Goal: Transaction & Acquisition: Obtain resource

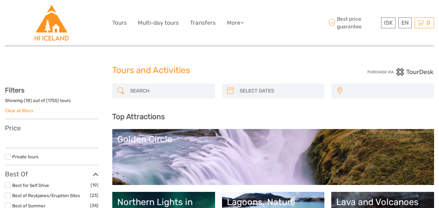
select select
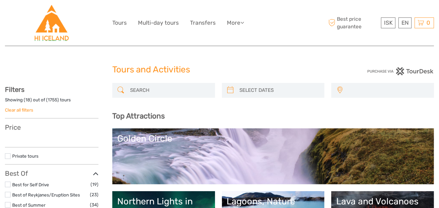
select select
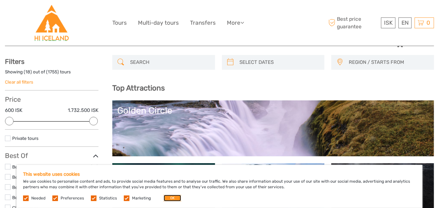
click at [174, 198] on button "OK" at bounding box center [172, 198] width 17 height 7
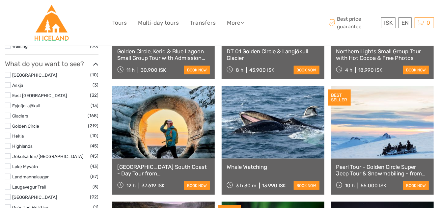
scroll to position [293, 0]
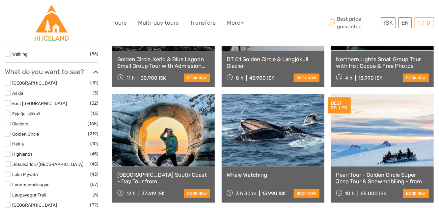
click at [8, 187] on label at bounding box center [8, 185] width 6 height 6
click at [0, 0] on input "checkbox" at bounding box center [0, 0] width 0 height 0
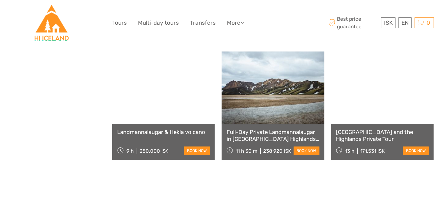
scroll to position [660, 0]
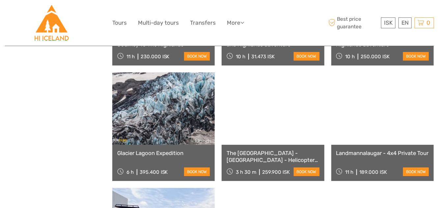
scroll to position [1332, 0]
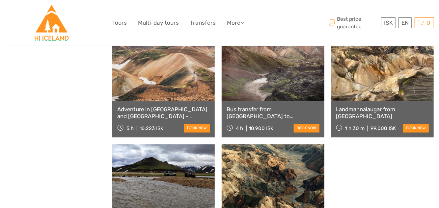
scroll to position [2063, 0]
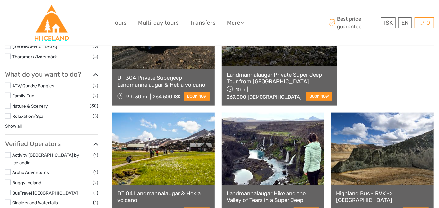
scroll to position [359, 0]
